Goal: Task Accomplishment & Management: Use online tool/utility

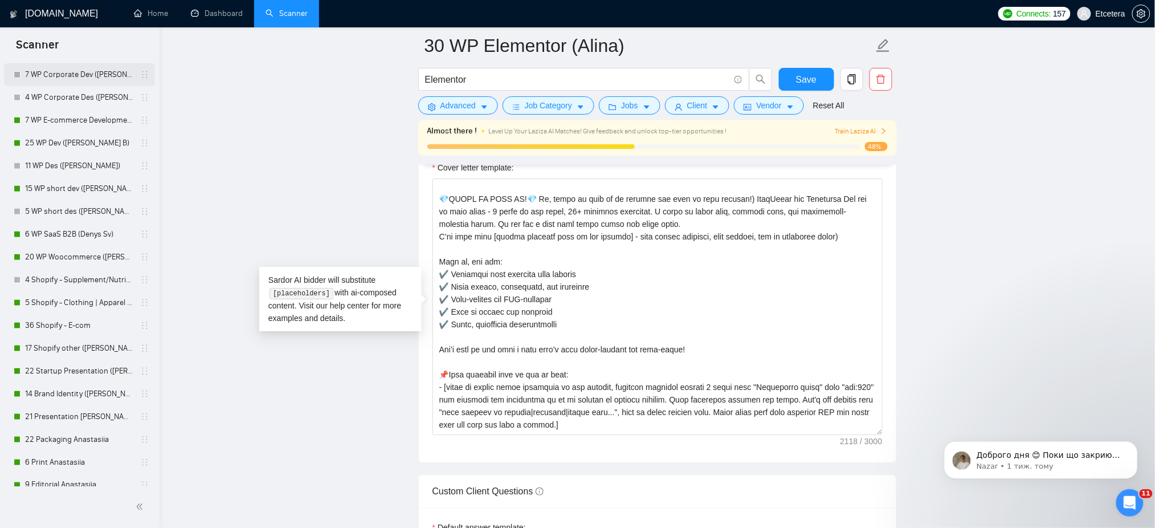
scroll to position [456, 0]
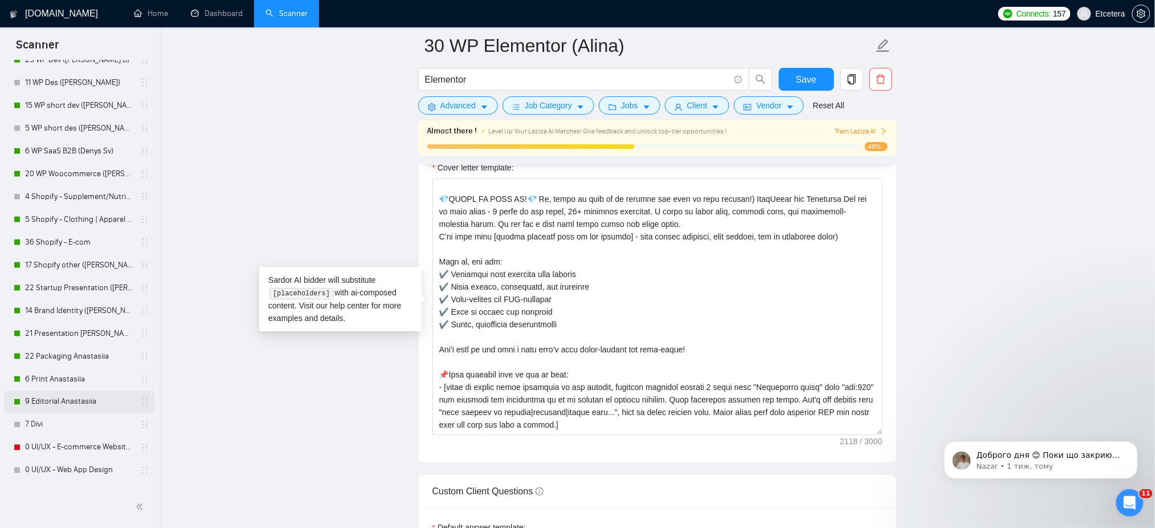
click at [75, 398] on link "9 Editorial Anastasiia" at bounding box center [79, 401] width 108 height 23
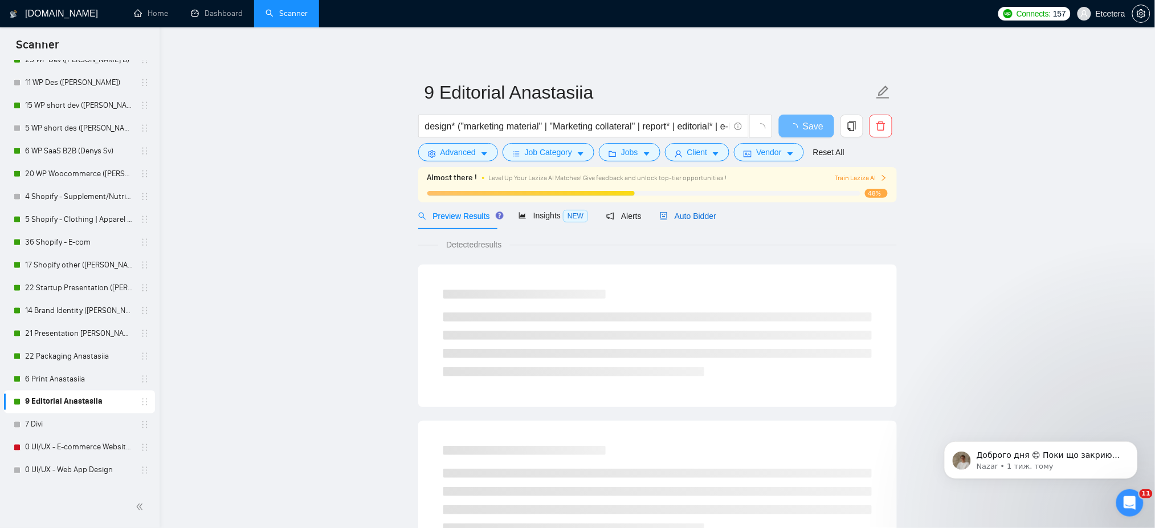
click at [691, 217] on span "Auto Bidder" at bounding box center [688, 215] width 56 height 9
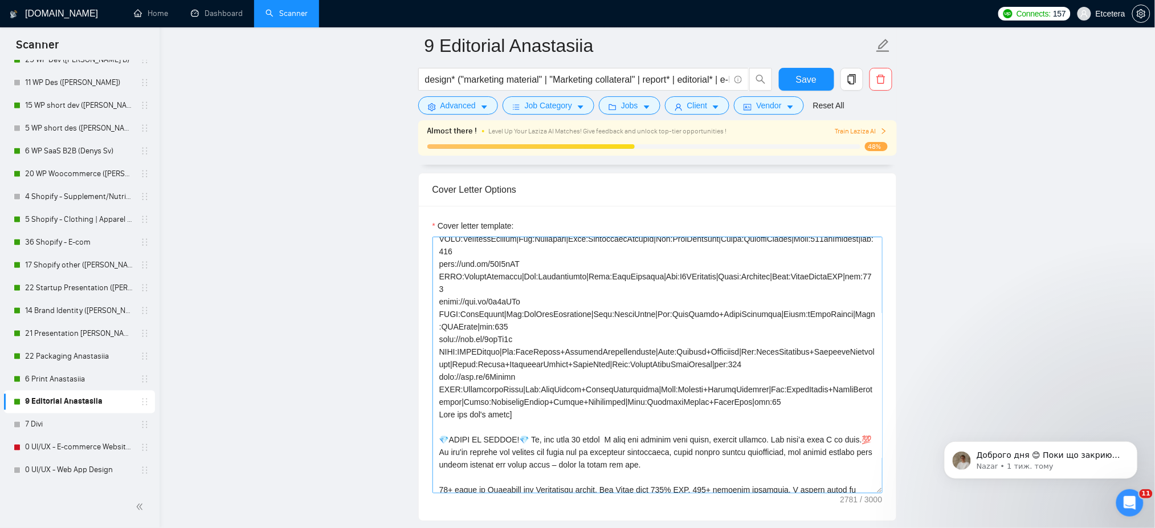
scroll to position [152, 0]
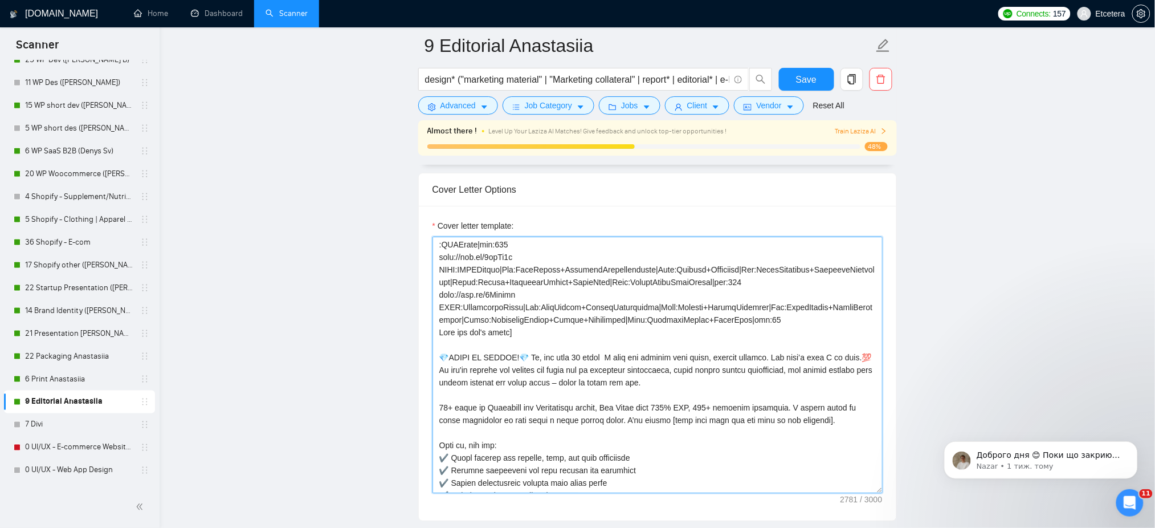
click at [697, 334] on textarea "Cover letter template:" at bounding box center [657, 364] width 450 height 256
click at [753, 336] on textarea "Cover letter template:" at bounding box center [657, 364] width 450 height 256
click at [679, 330] on textarea "Cover letter template:" at bounding box center [657, 364] width 450 height 256
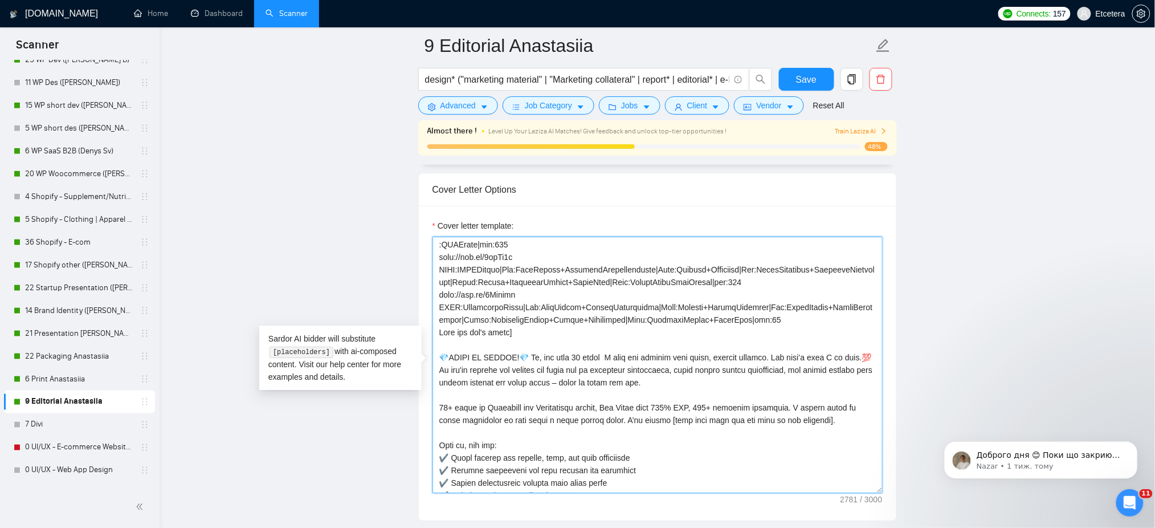
click at [773, 332] on textarea "Cover letter template:" at bounding box center [657, 364] width 450 height 256
paste textarea "𝗻𝘁𝗼 𝗰𝗹𝗲𝗮𝗿 𝗲𝗹𝗲𝗴𝗮𝗻𝘁 𝗹𝗮𝘆𝗼𝘂𝘁𝘀"
type textarea "["Loremipsum dolor" = sita://con.ad/83e5Se3 DOEI:TempOR|Inc:UtlaboReet|Dolo:Mag…"
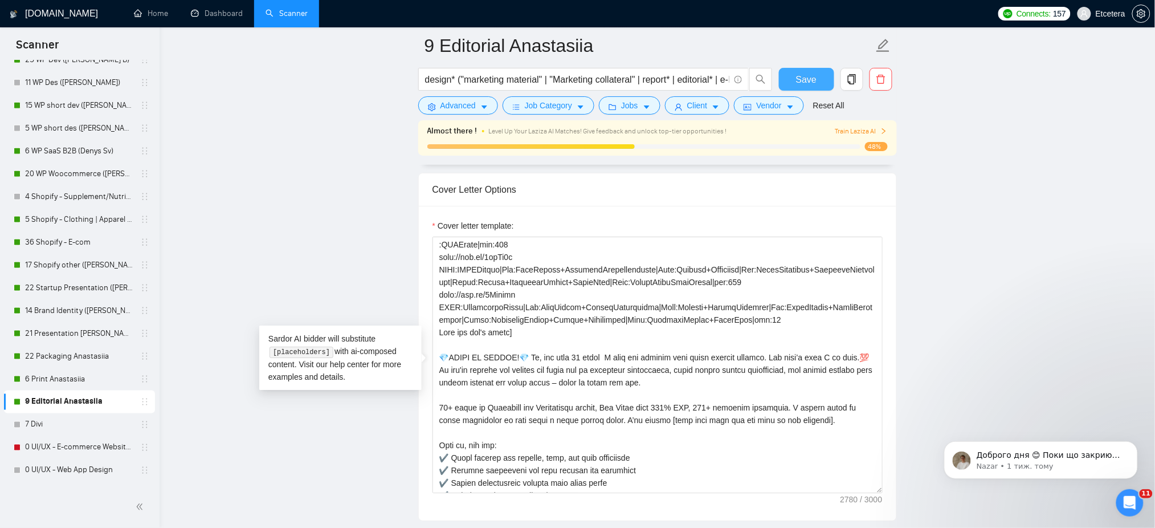
click at [790, 74] on button "Save" at bounding box center [806, 79] width 55 height 23
